Goal: Task Accomplishment & Management: Manage account settings

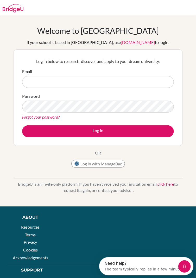
click at [99, 82] on input "Email" at bounding box center [98, 82] width 152 height 12
click at [75, 79] on input "Email" at bounding box center [98, 82] width 152 height 12
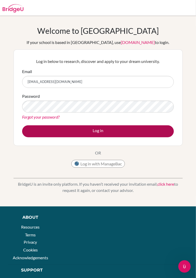
type input "godeshiaa@gmail.com"
click at [116, 124] on form "Email godeshiaa@gmail.com Password Forgot your password? Log in" at bounding box center [98, 102] width 152 height 69
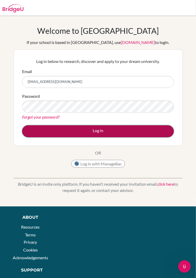
click at [148, 131] on button "Log in" at bounding box center [98, 131] width 152 height 12
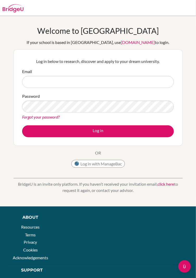
click at [126, 43] on link "[DOMAIN_NAME]" at bounding box center [138, 42] width 34 height 5
